Goal: Task Accomplishment & Management: Manage account settings

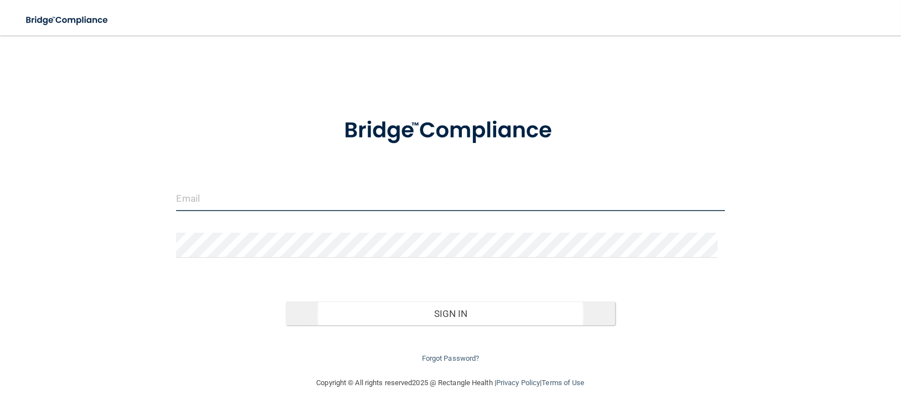
type input "[EMAIL_ADDRESS][DOMAIN_NAME]"
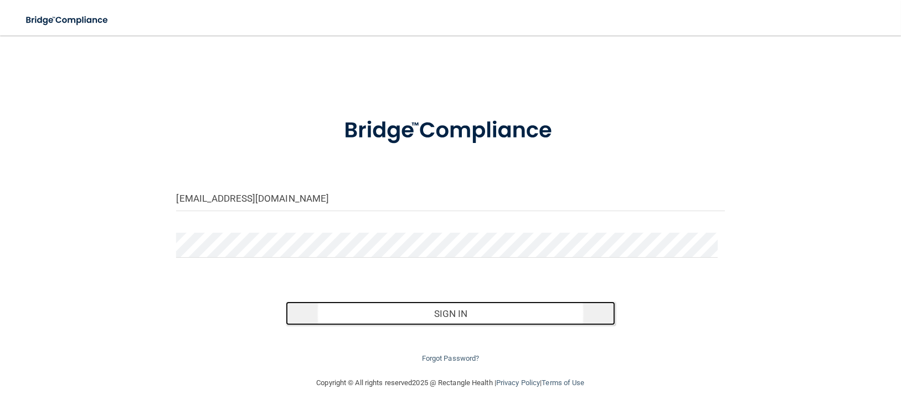
click at [459, 318] on button "Sign In" at bounding box center [450, 313] width 329 height 24
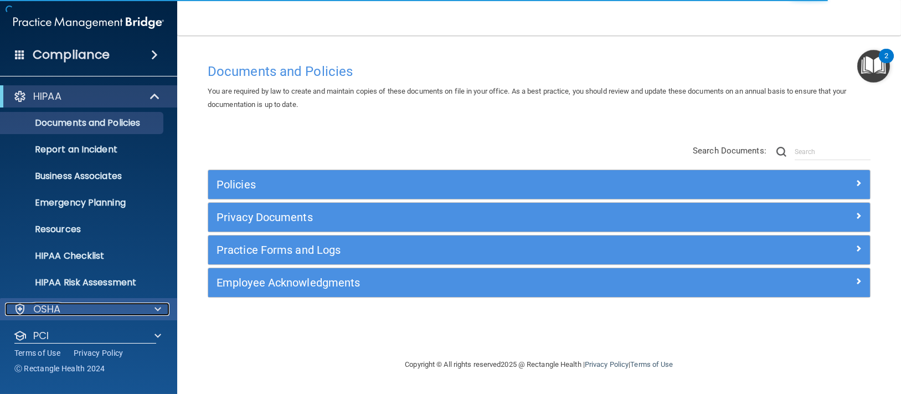
click at [157, 311] on span at bounding box center [157, 308] width 7 height 13
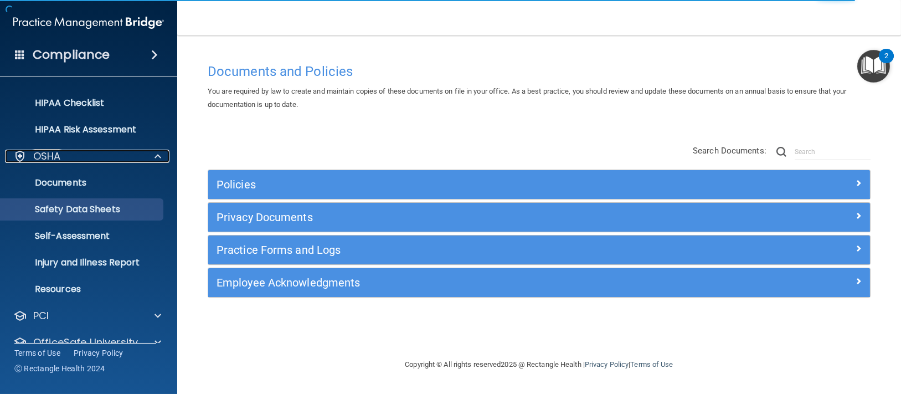
scroll to position [198, 0]
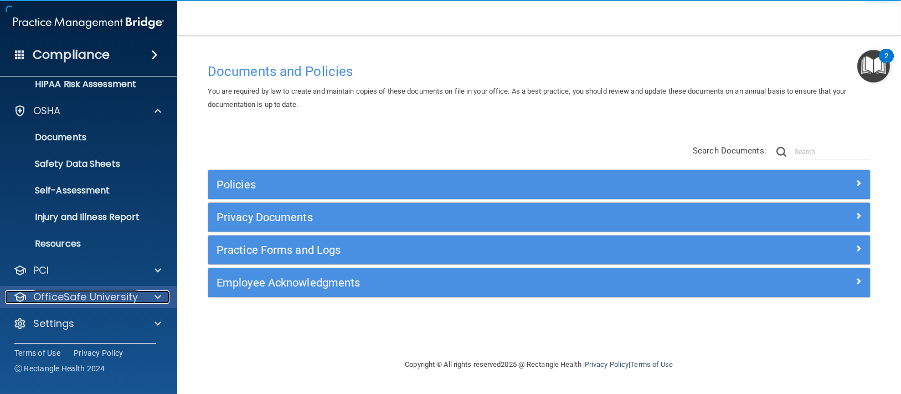
click at [153, 292] on div at bounding box center [156, 296] width 28 height 13
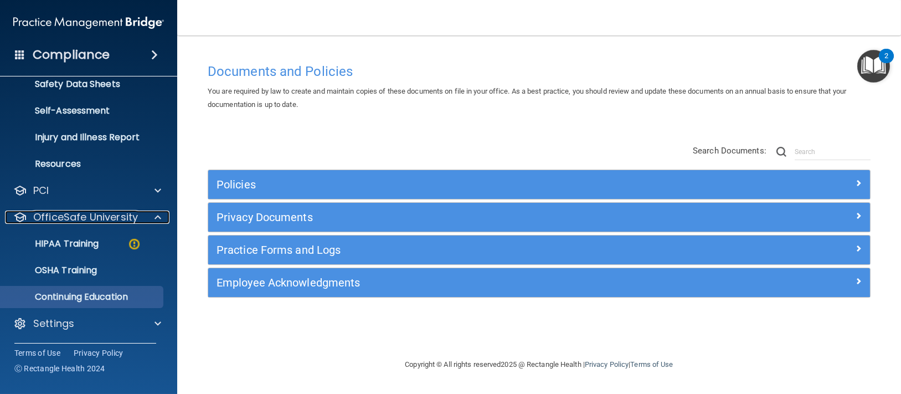
scroll to position [278, 0]
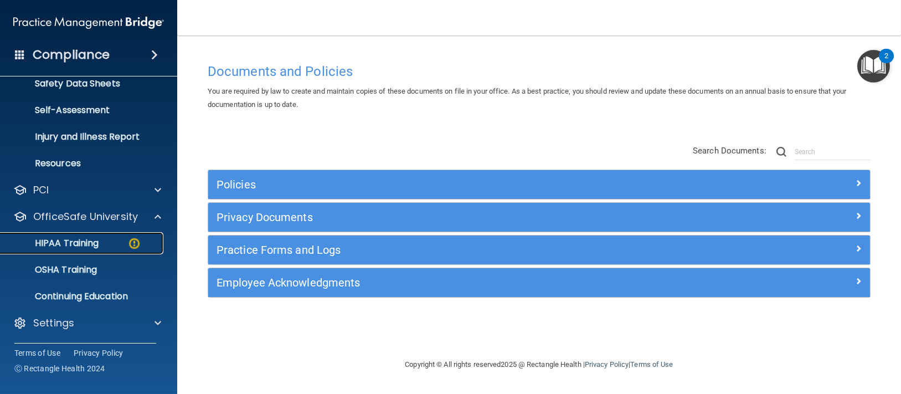
click at [136, 247] on img at bounding box center [134, 243] width 14 height 14
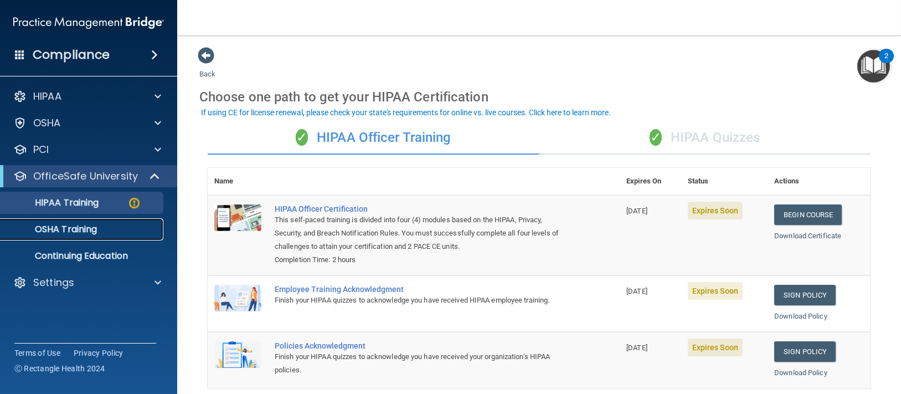
click at [97, 229] on p "OSHA Training" at bounding box center [52, 229] width 90 height 11
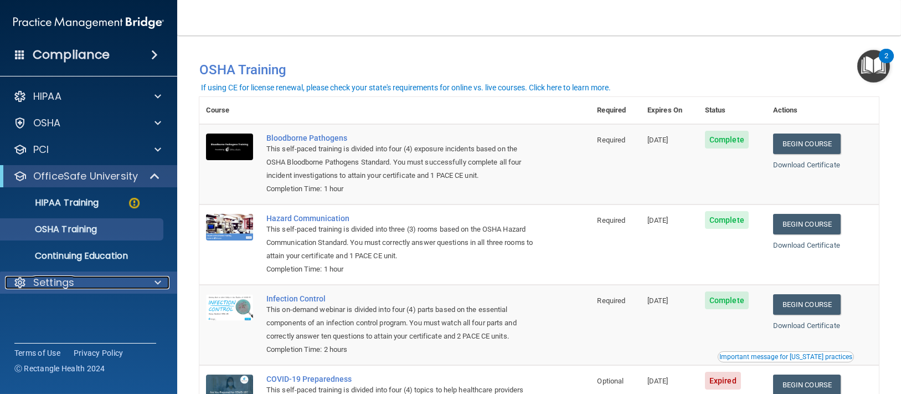
click at [140, 278] on div "Settings" at bounding box center [73, 282] width 137 height 13
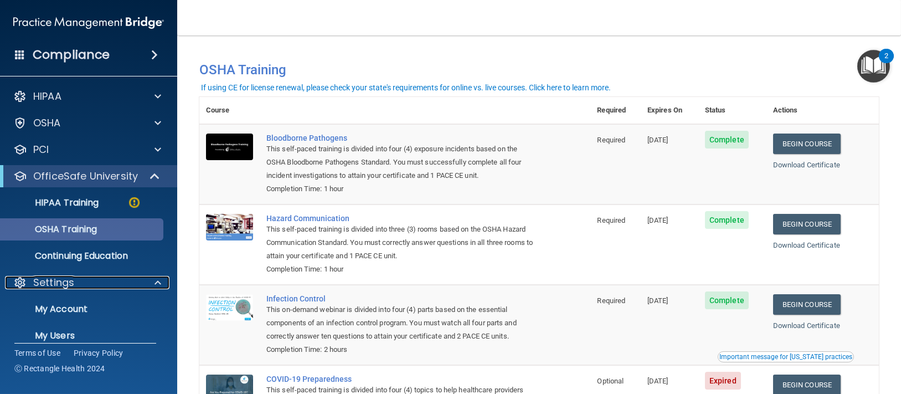
scroll to position [65, 0]
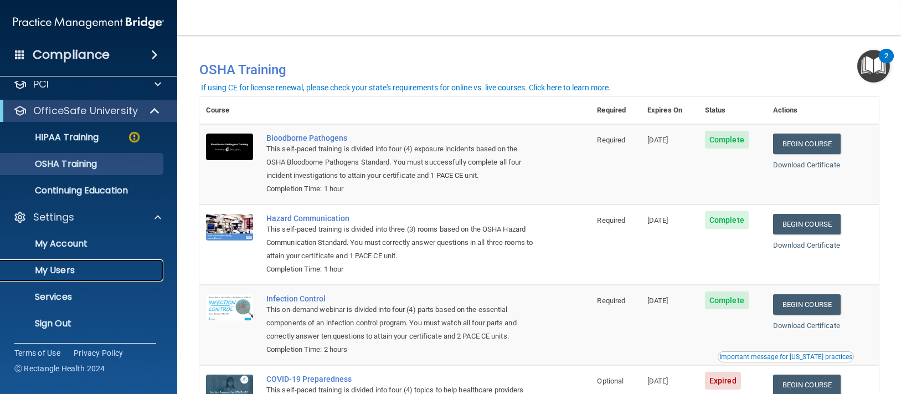
click at [62, 271] on p "My Users" at bounding box center [82, 270] width 151 height 11
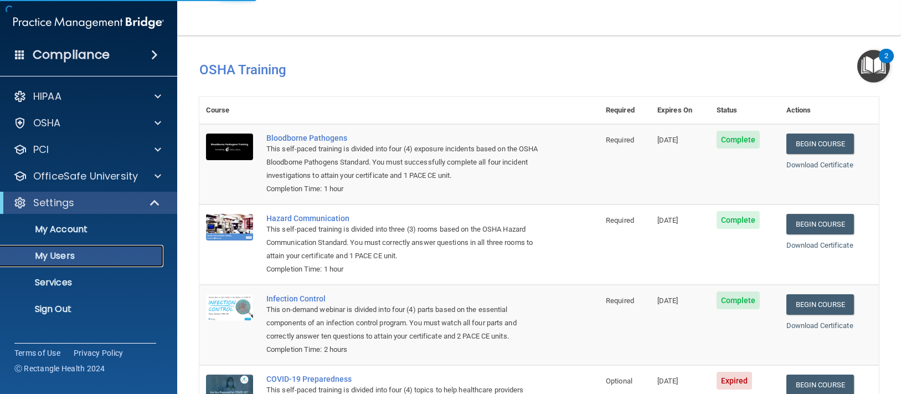
select select "20"
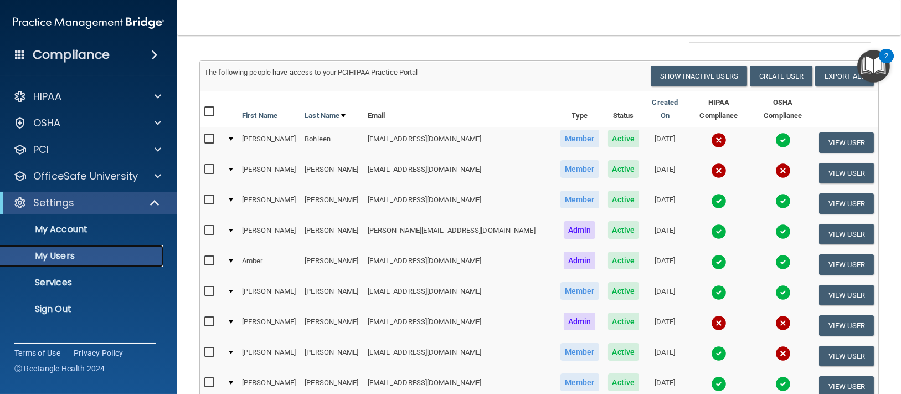
scroll to position [74, 0]
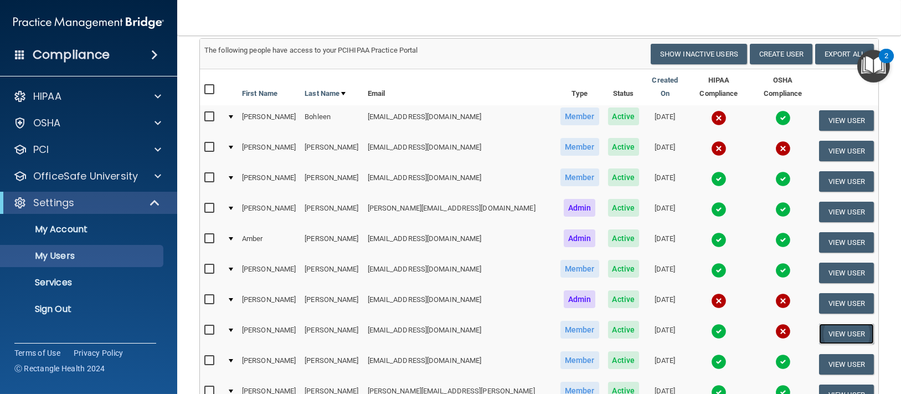
click at [819, 323] on button "View User" at bounding box center [846, 333] width 55 height 20
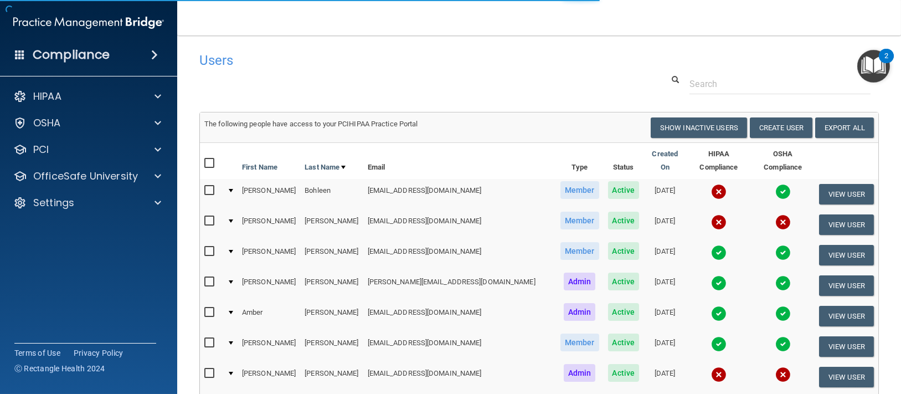
select select "practice_member"
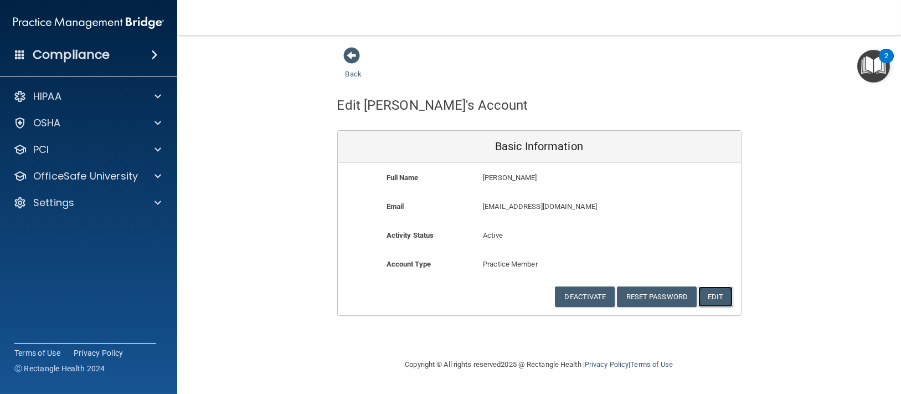
click at [717, 297] on button "Edit" at bounding box center [715, 296] width 34 height 20
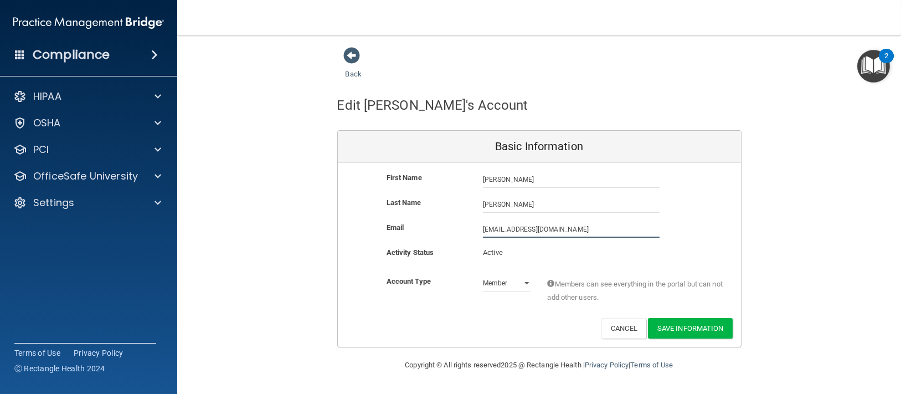
drag, startPoint x: 597, startPoint y: 227, endPoint x: 442, endPoint y: 234, distance: 155.1
click at [443, 234] on div "Email [EMAIL_ADDRESS][DOMAIN_NAME] [DOMAIN_NAME][EMAIL_ADDRESS][DOMAIN_NAME]" at bounding box center [539, 229] width 403 height 17
click at [618, 322] on button "Cancel" at bounding box center [623, 328] width 45 height 20
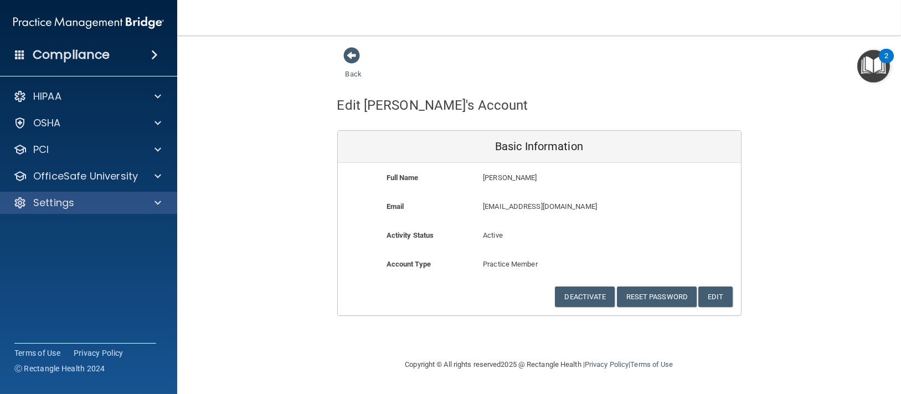
click at [162, 211] on div "Settings" at bounding box center [89, 203] width 178 height 22
click at [178, 194] on main "Back Edit [PERSON_NAME]'s Account Basic Information Full Name [PERSON_NAME] [PE…" at bounding box center [539, 214] width 724 height 358
click at [162, 203] on div at bounding box center [156, 202] width 28 height 13
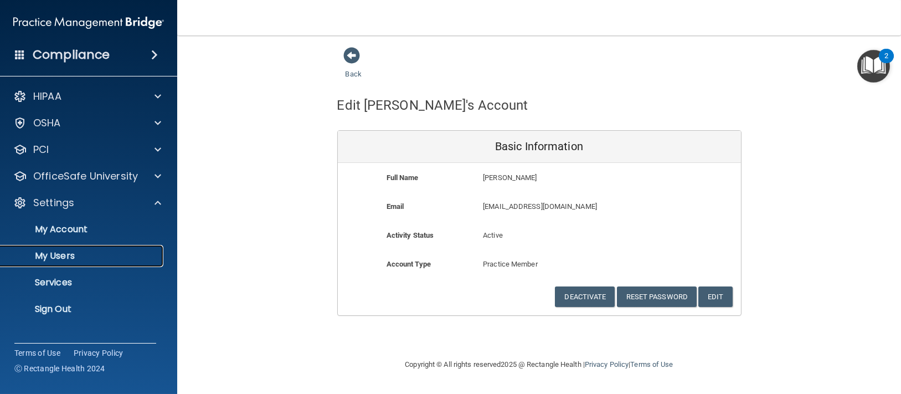
click at [126, 252] on p "My Users" at bounding box center [82, 255] width 151 height 11
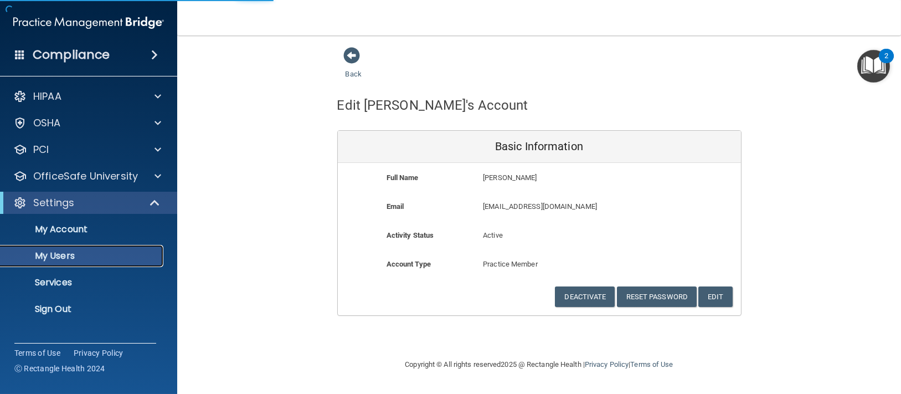
select select "20"
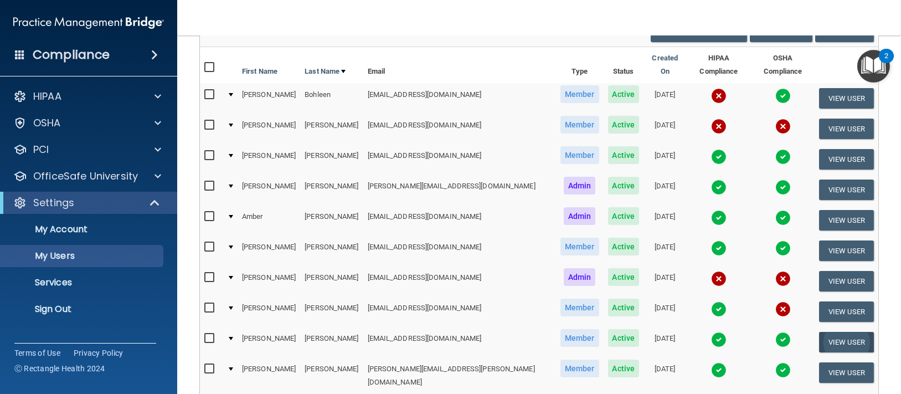
scroll to position [74, 0]
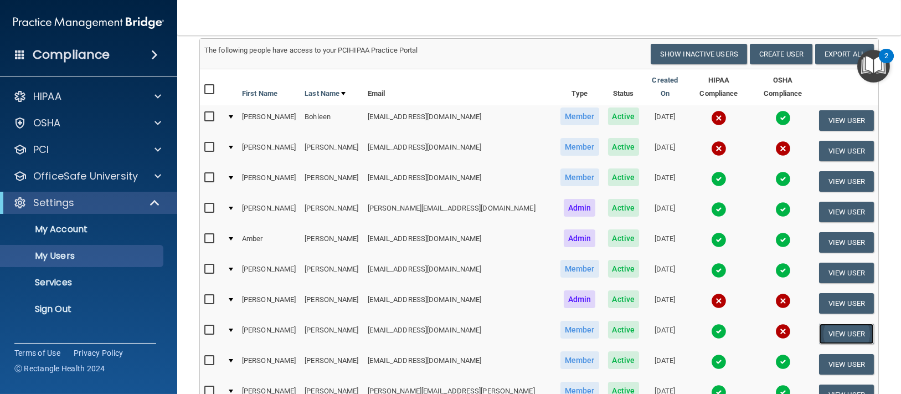
click at [824, 323] on button "View User" at bounding box center [846, 333] width 55 height 20
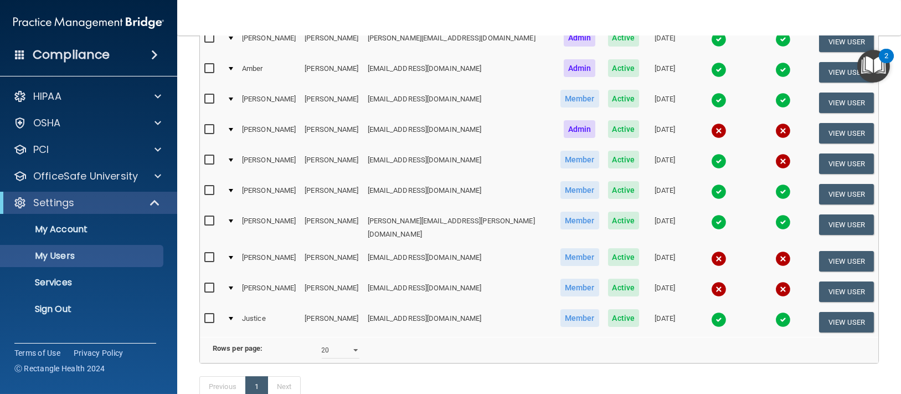
scroll to position [221, 0]
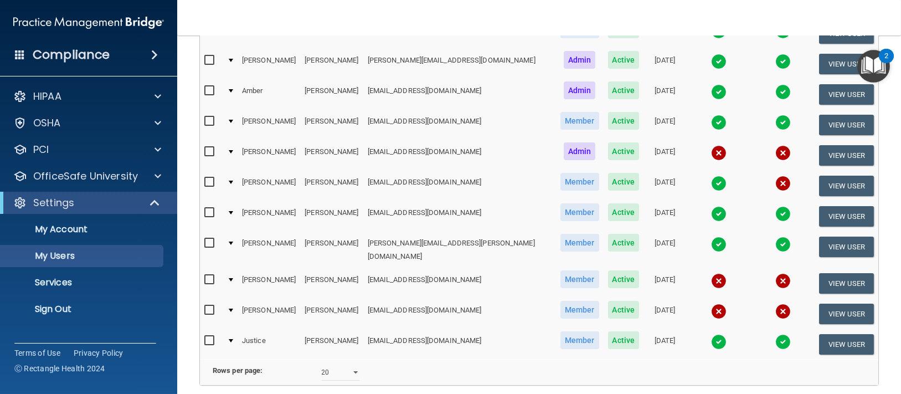
click at [775, 175] on img at bounding box center [783, 183] width 16 height 16
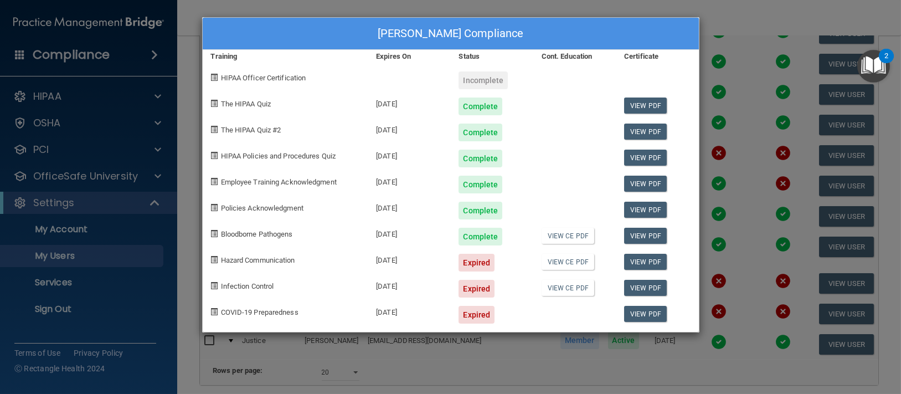
click at [745, 19] on div "[PERSON_NAME] Compliance Training Expires On Status Cont. Education Certificate…" at bounding box center [450, 197] width 901 height 394
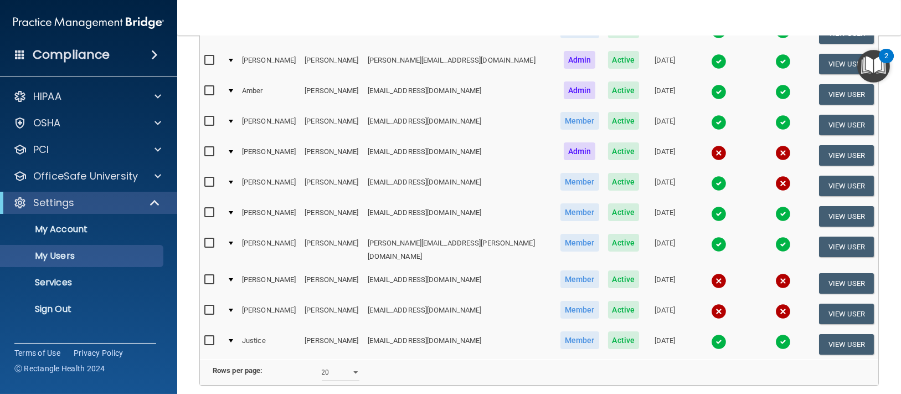
click at [775, 303] on img at bounding box center [783, 311] width 16 height 16
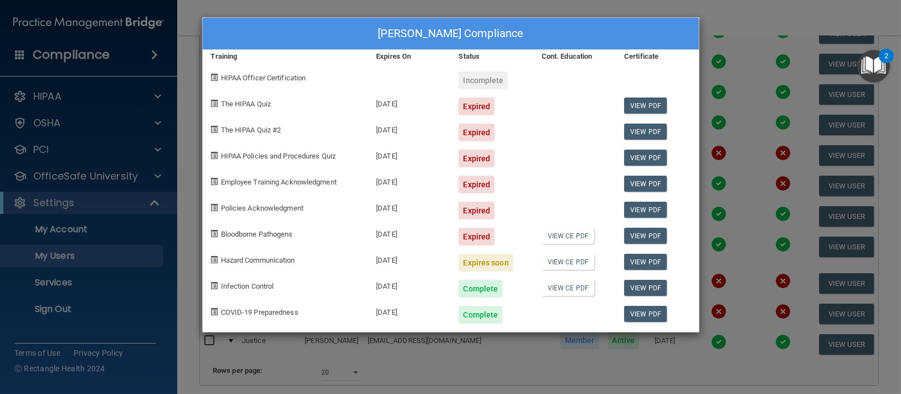
click at [731, 31] on div "[PERSON_NAME] Compliance Training Expires On Status Cont. Education Certificate…" at bounding box center [450, 197] width 901 height 394
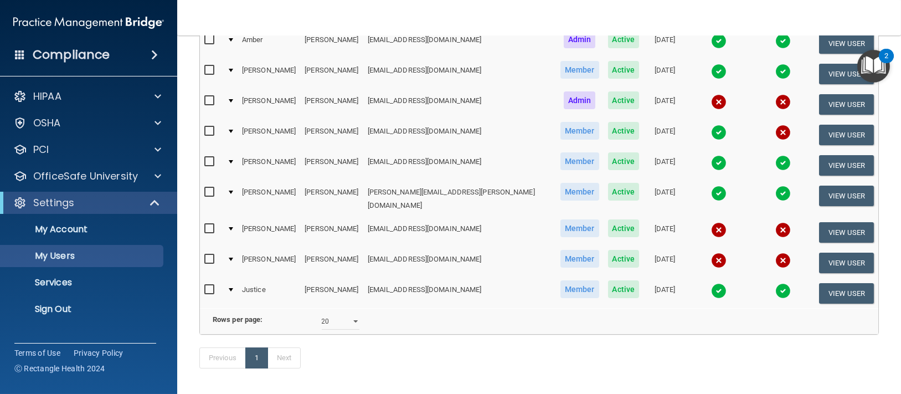
scroll to position [295, 0]
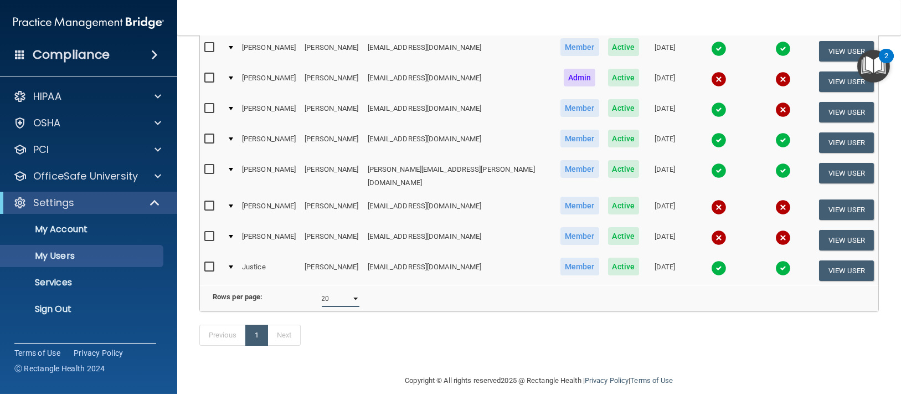
click at [352, 295] on select "10 20 30 40 all" at bounding box center [341, 298] width 38 height 17
select select "30"
click at [322, 290] on select "10 20 30 40 all" at bounding box center [341, 298] width 38 height 17
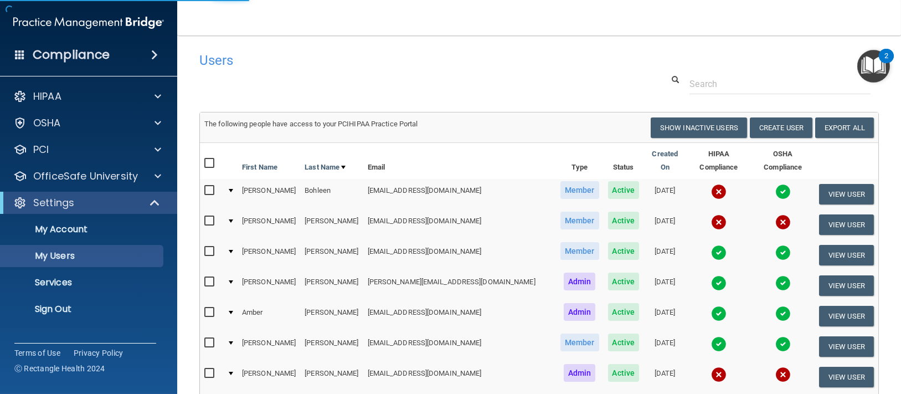
select select "30"
click at [41, 304] on p "Sign Out" at bounding box center [82, 308] width 151 height 11
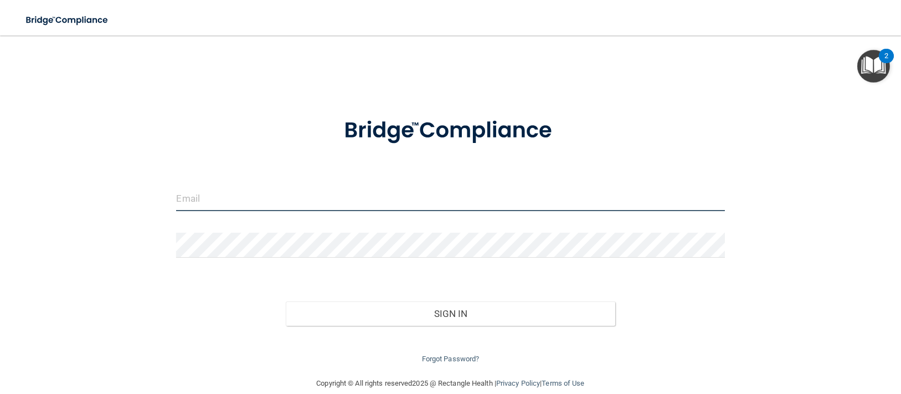
type input "[EMAIL_ADDRESS][DOMAIN_NAME]"
